Goal: Information Seeking & Learning: Check status

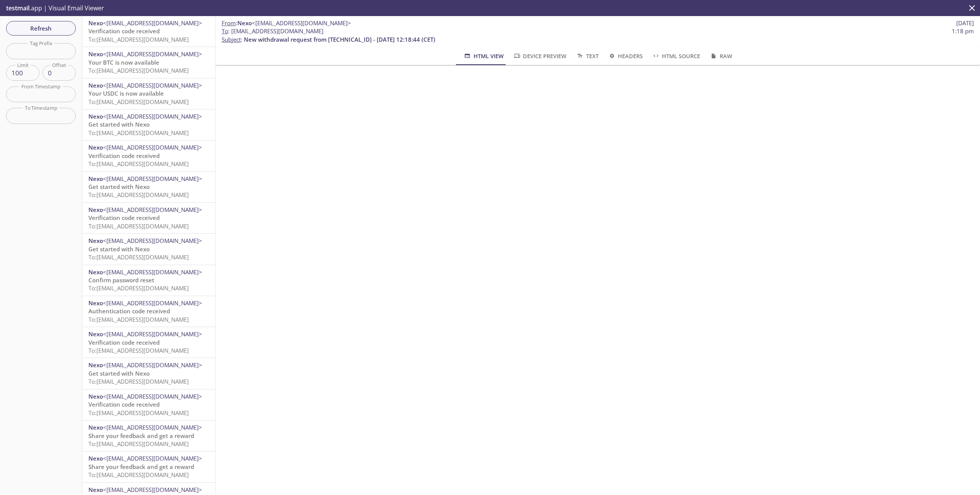
click at [973, 11] on icon "close" at bounding box center [972, 8] width 10 height 10
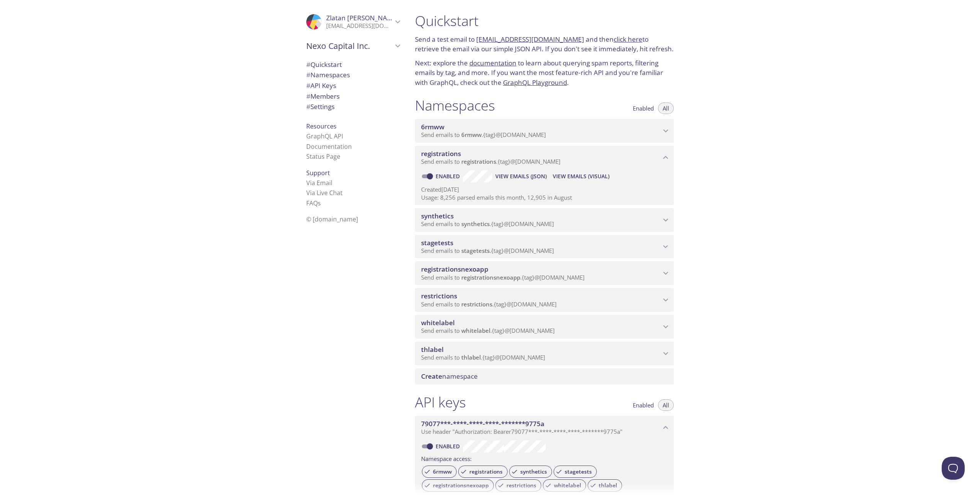
click at [585, 250] on p "Send emails to stagetests . {tag} @[DOMAIN_NAME]" at bounding box center [541, 251] width 240 height 8
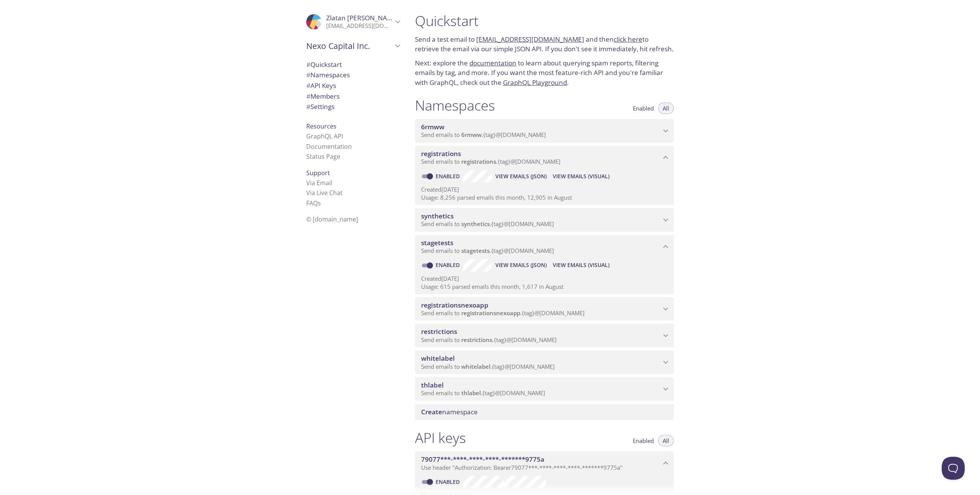
click at [579, 261] on span "View Emails (Visual)" at bounding box center [581, 265] width 57 height 9
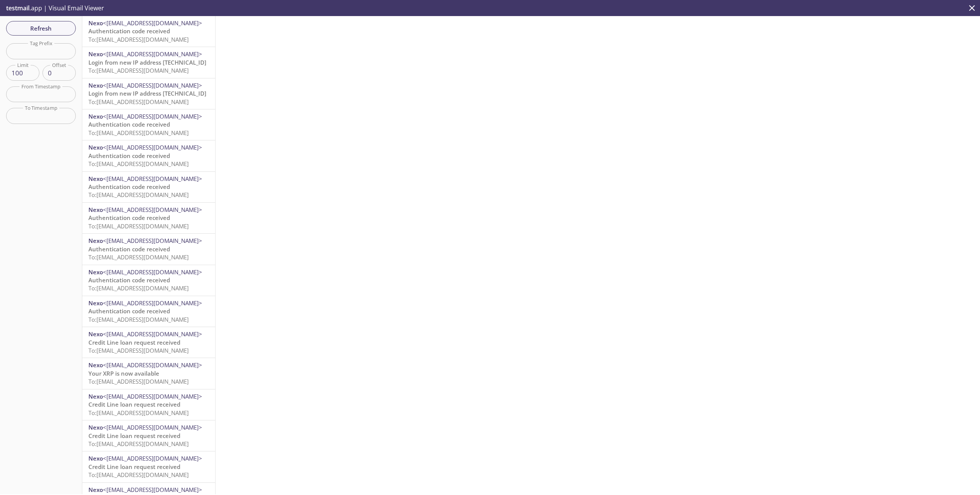
click at [163, 42] on span "To: [EMAIL_ADDRESS][DOMAIN_NAME]" at bounding box center [138, 40] width 100 height 8
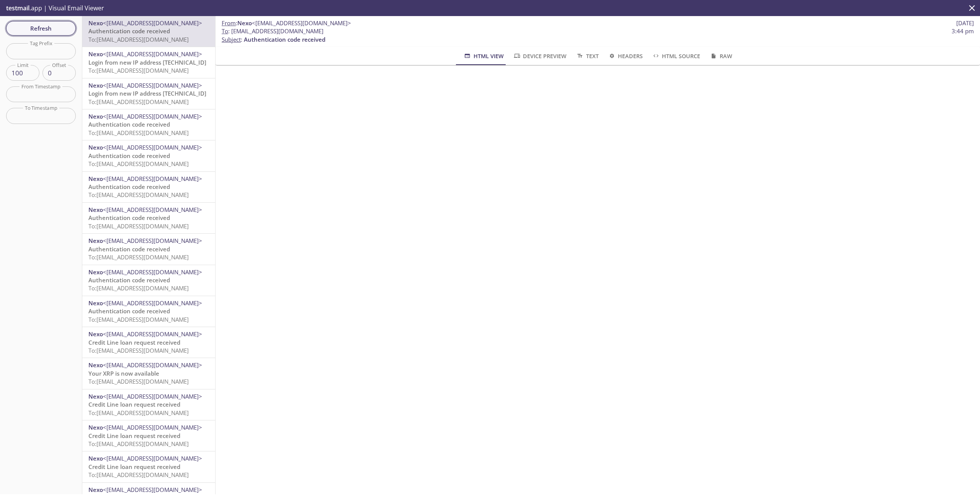
click at [52, 28] on span "Refresh" at bounding box center [40, 28] width 57 height 10
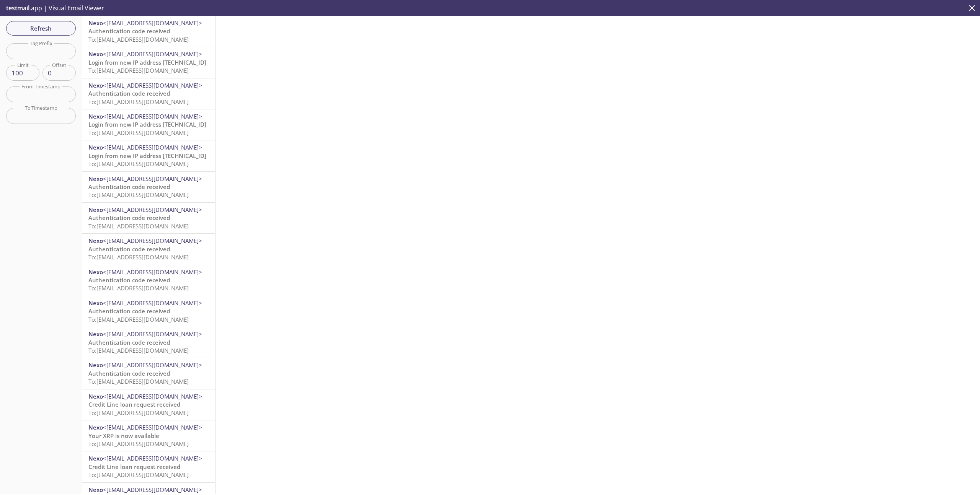
click at [163, 36] on span "To: [EMAIL_ADDRESS][DOMAIN_NAME]" at bounding box center [138, 40] width 100 height 8
